Goal: Task Accomplishment & Management: Use online tool/utility

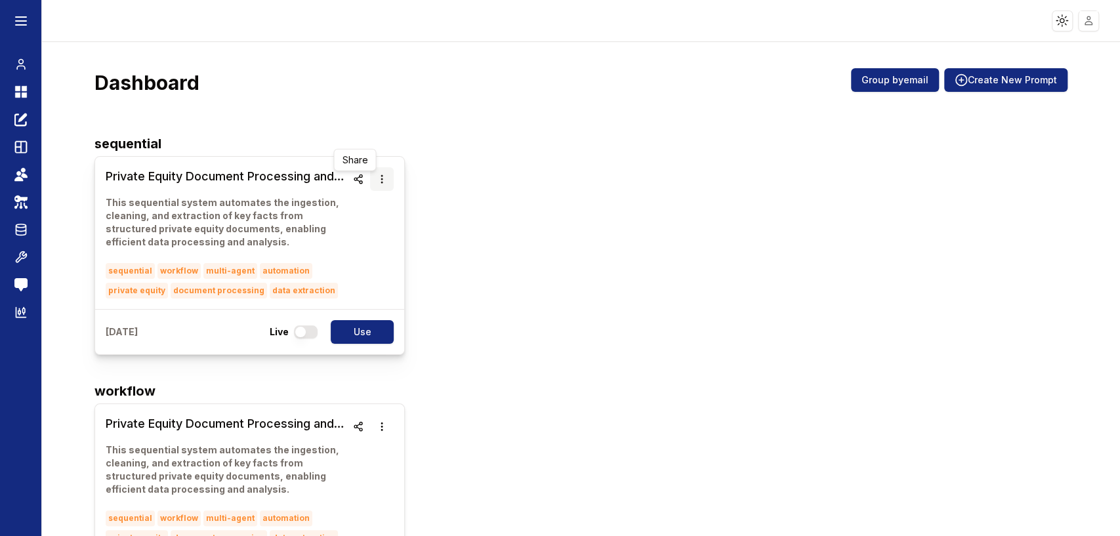
click at [377, 177] on icon "button" at bounding box center [382, 179] width 10 height 10
click at [384, 220] on button "Delete" at bounding box center [378, 217] width 83 height 24
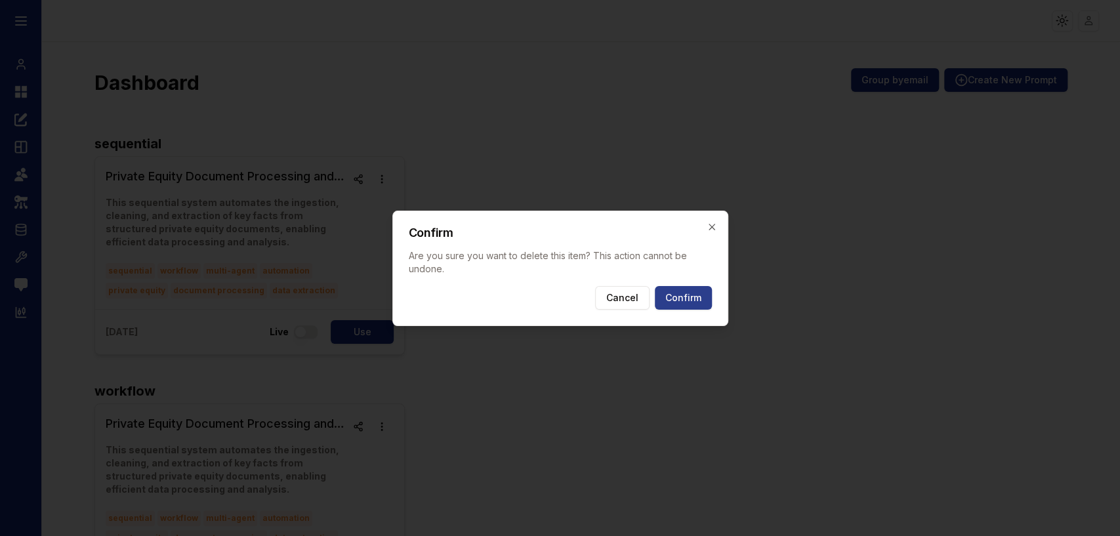
click at [708, 295] on button "Confirm" at bounding box center [683, 298] width 57 height 24
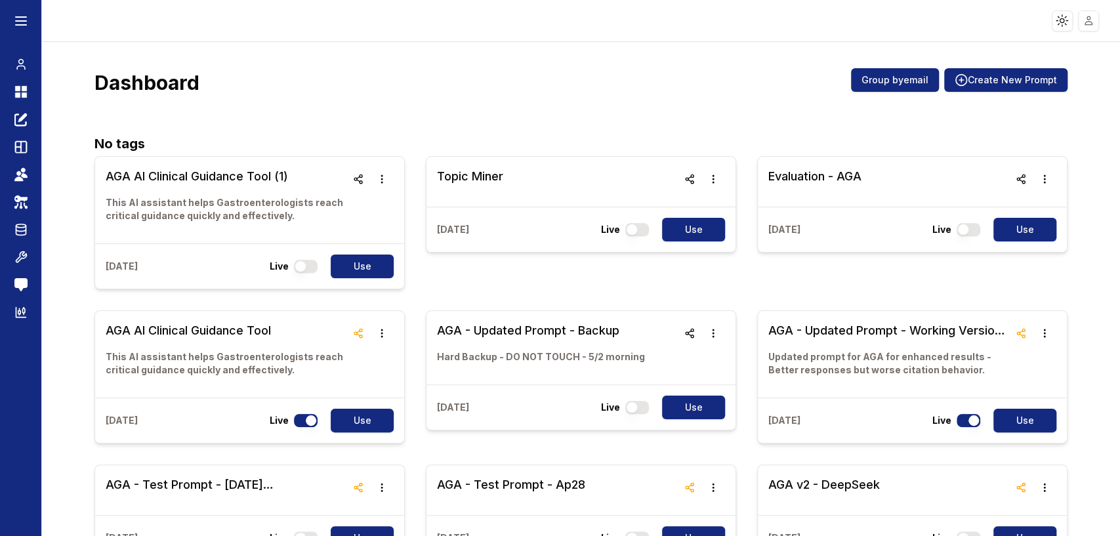
click at [544, 98] on div "Dashboard Group by email Create New Prompt" at bounding box center [580, 87] width 973 height 39
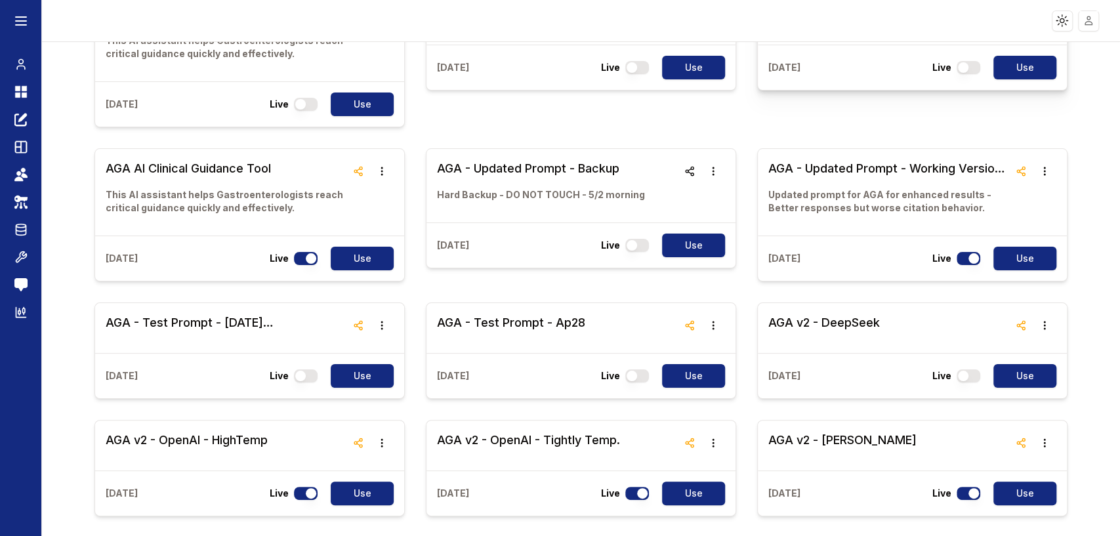
scroll to position [218, 0]
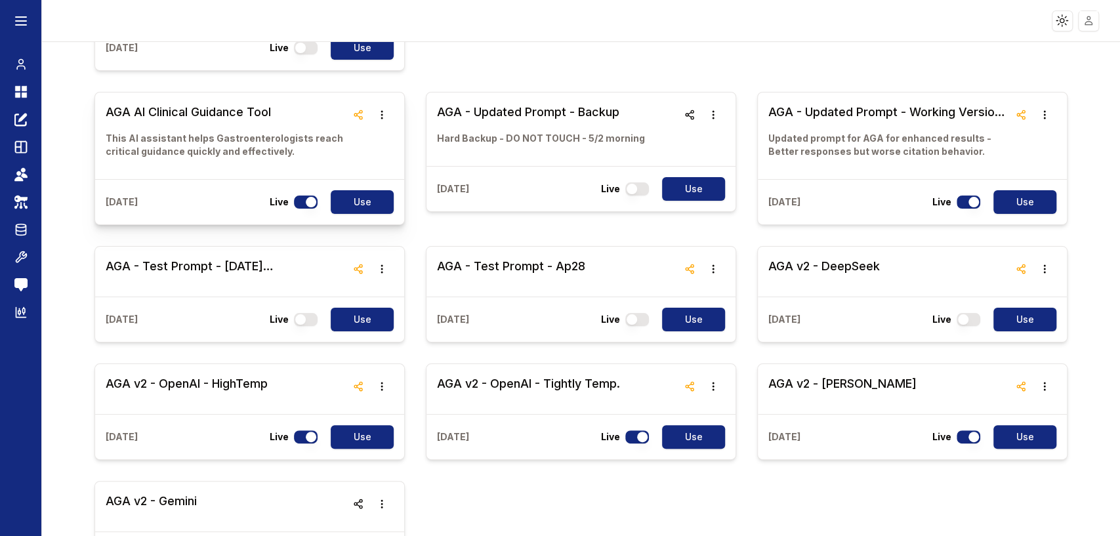
click at [232, 112] on h3 "AGA AI Clinical Guidance Tool" at bounding box center [226, 112] width 241 height 18
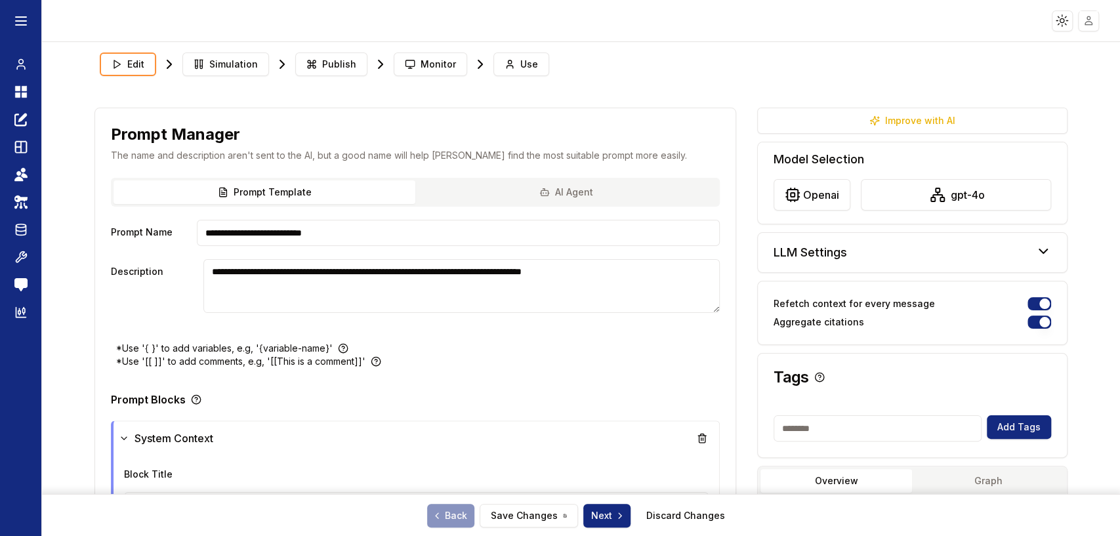
type textarea "**********"
click at [510, 64] on button "Use" at bounding box center [521, 64] width 56 height 24
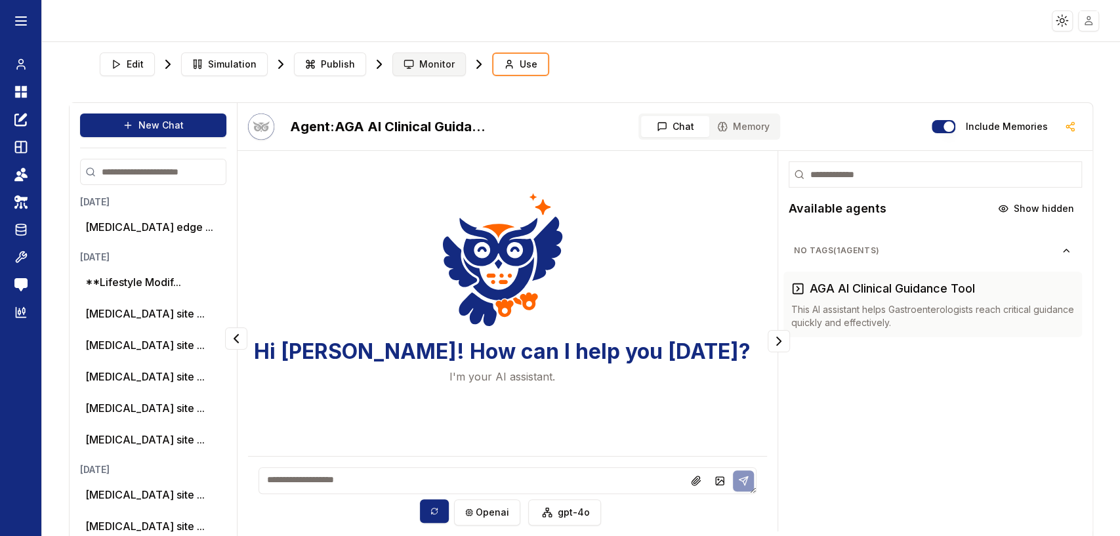
click at [431, 64] on span "Monitor" at bounding box center [436, 64] width 35 height 13
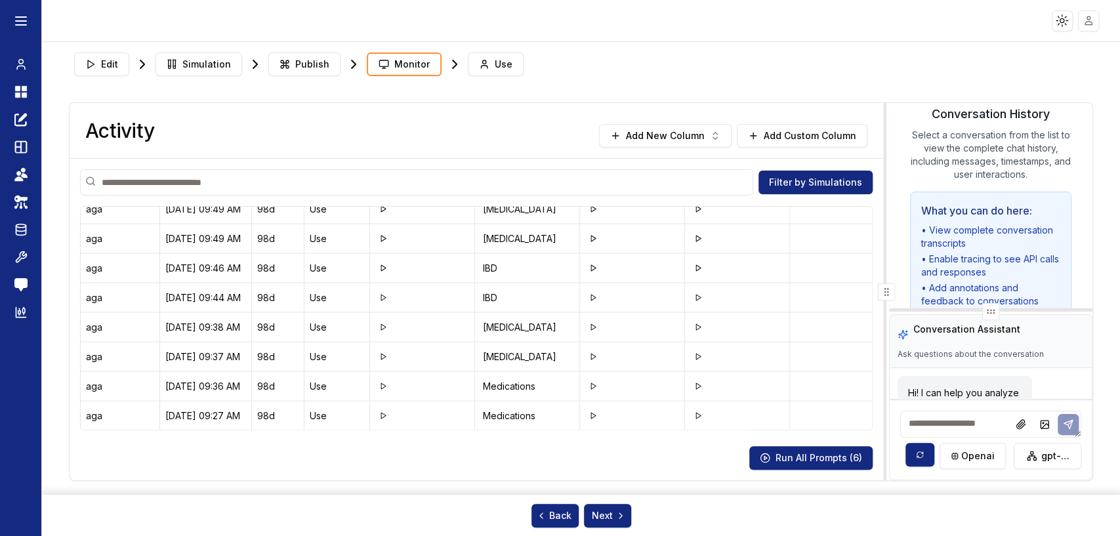
scroll to position [1238, 0]
